Goal: Navigation & Orientation: Find specific page/section

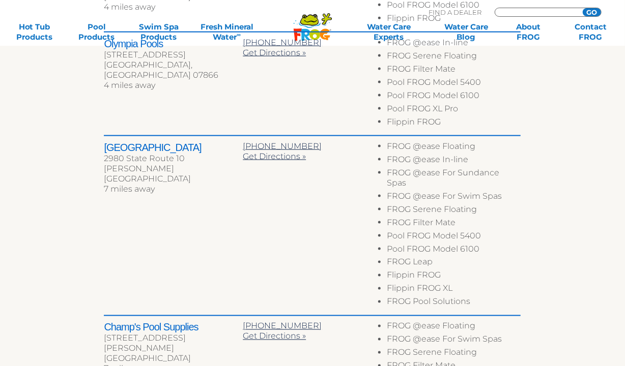
click at [529, 13] on input "Zip Code Form" at bounding box center [537, 12] width 69 height 9
click at [582, 8] on input "GO" at bounding box center [591, 12] width 18 height 8
drag, startPoint x: 523, startPoint y: 10, endPoint x: 475, endPoint y: 7, distance: 49.0
click at [475, 7] on div ".st130{clip-path:url(#SVGID_2_);fill-rule:evenodd;clip-rule:evenodd;fill:#C3CC0…" at bounding box center [312, 287] width 625 height 1776
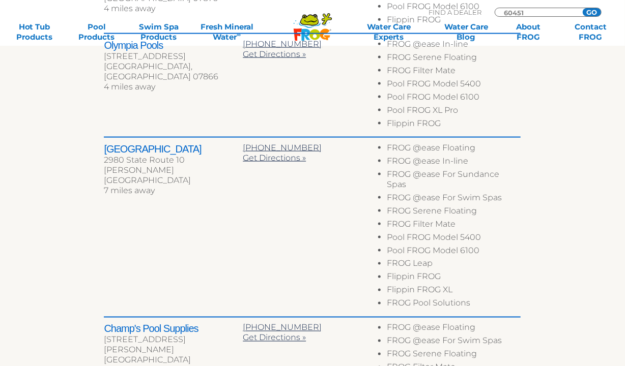
type input "60451"
click at [582, 8] on input "GO" at bounding box center [591, 12] width 18 height 8
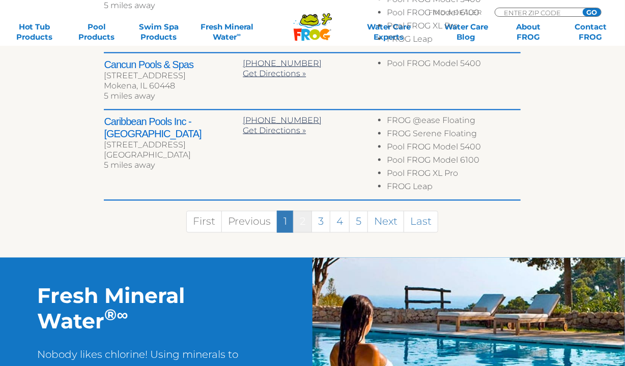
click at [300, 220] on link "2" at bounding box center [302, 222] width 19 height 22
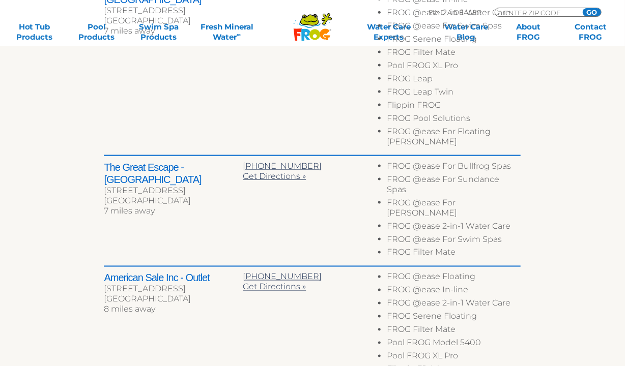
scroll to position [609, 0]
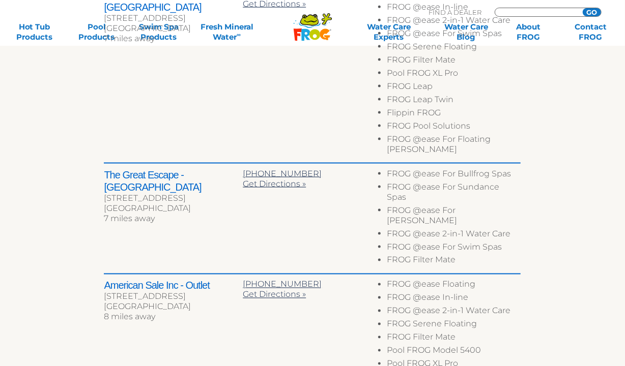
click at [542, 13] on input "Zip Code Form" at bounding box center [537, 12] width 69 height 9
type input "18436"
click at [582, 8] on input "GO" at bounding box center [591, 12] width 18 height 8
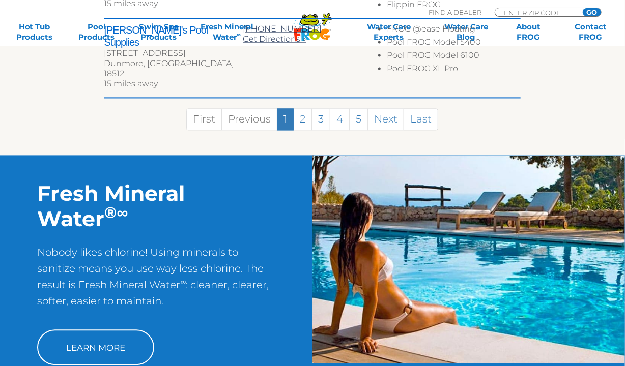
scroll to position [925, 0]
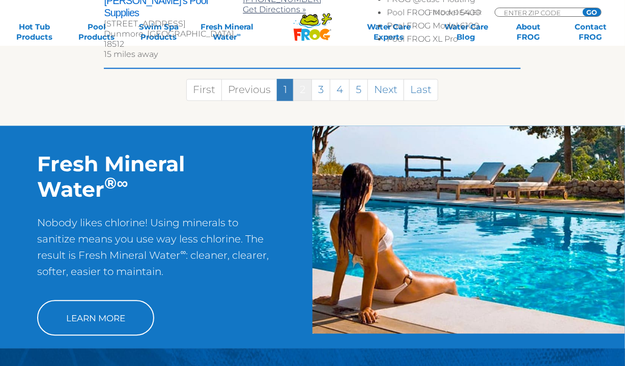
click at [305, 79] on link "2" at bounding box center [302, 90] width 19 height 22
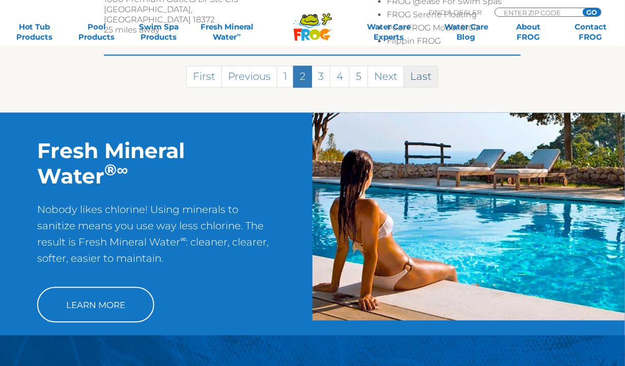
scroll to position [912, 0]
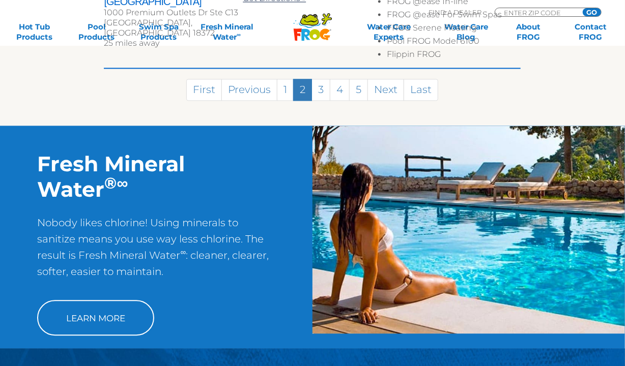
click at [515, 36] on li "Pool FROG Model 6100" at bounding box center [454, 42] width 134 height 13
click at [521, 10] on input "Zip Code Form" at bounding box center [537, 12] width 69 height 9
type input "15425"
click at [582, 8] on input "GO" at bounding box center [591, 12] width 18 height 8
